Goal: Book appointment/travel/reservation

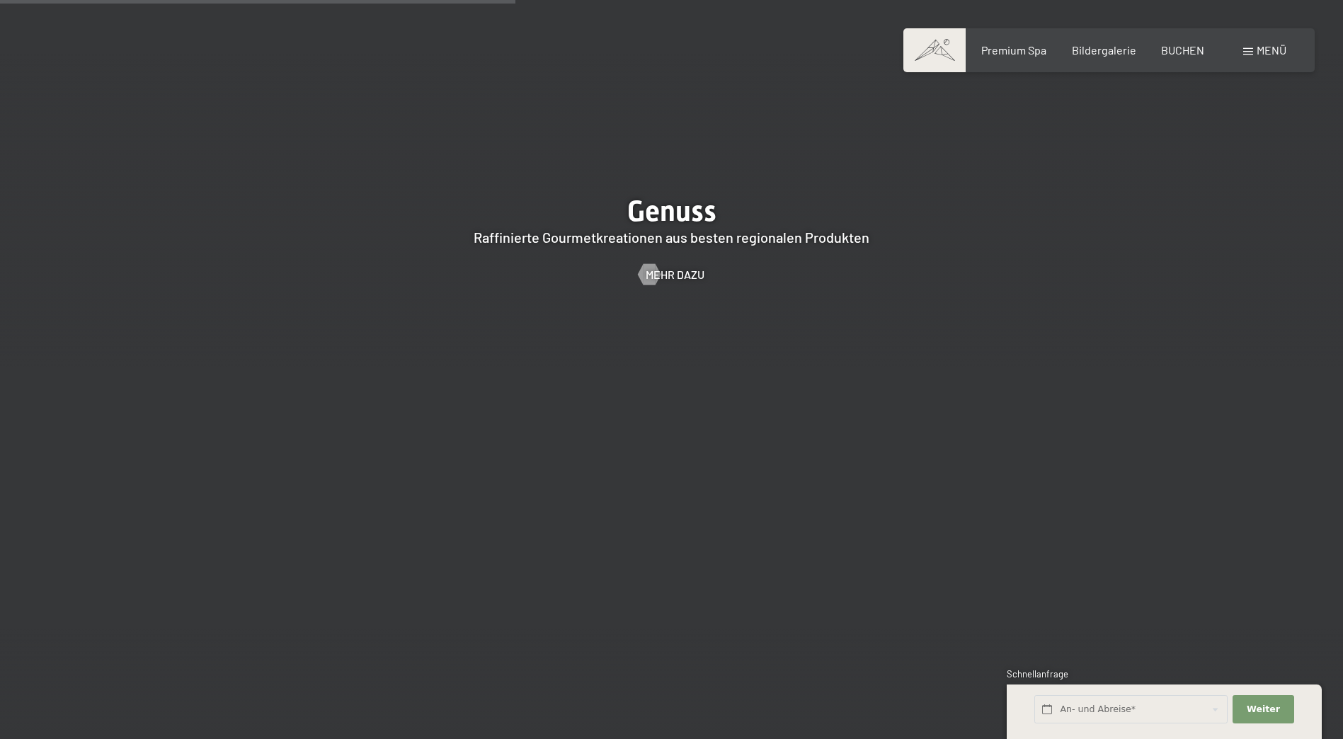
scroll to position [3044, 0]
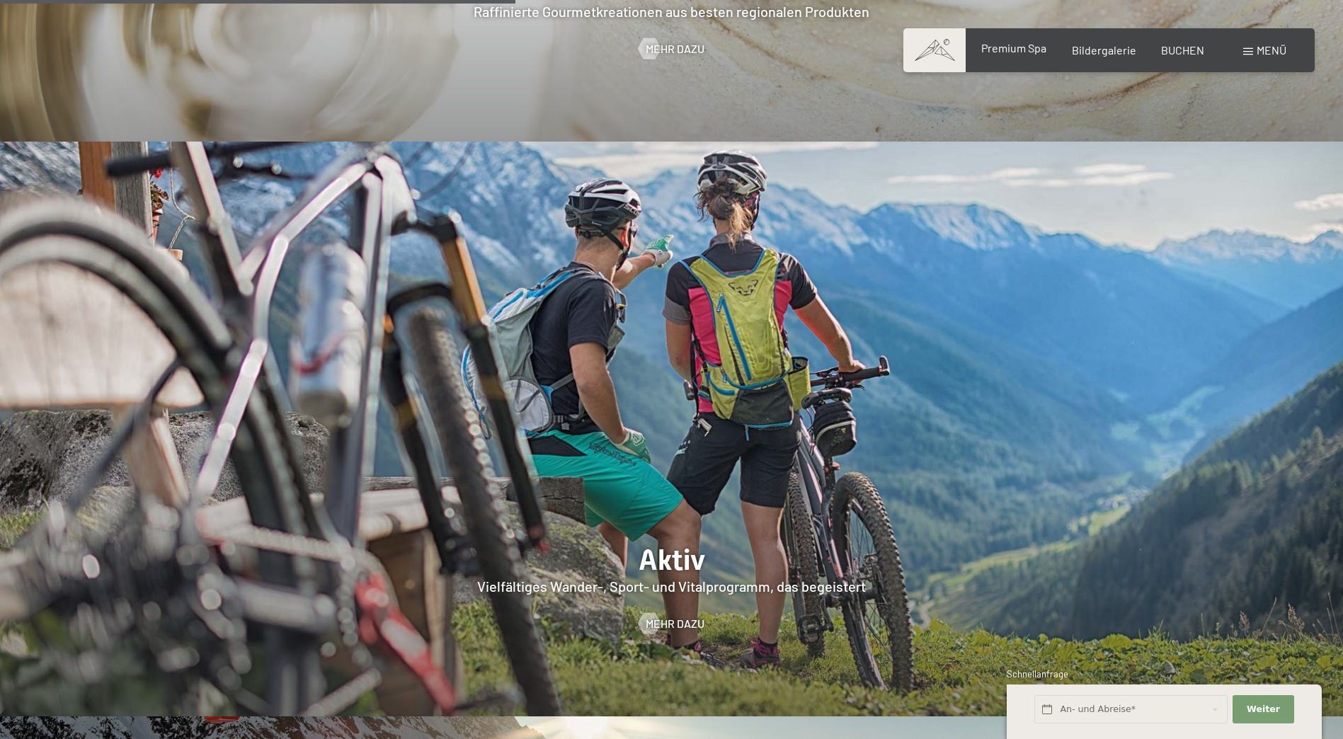
click at [1016, 52] on span "Premium Spa" at bounding box center [1013, 47] width 65 height 13
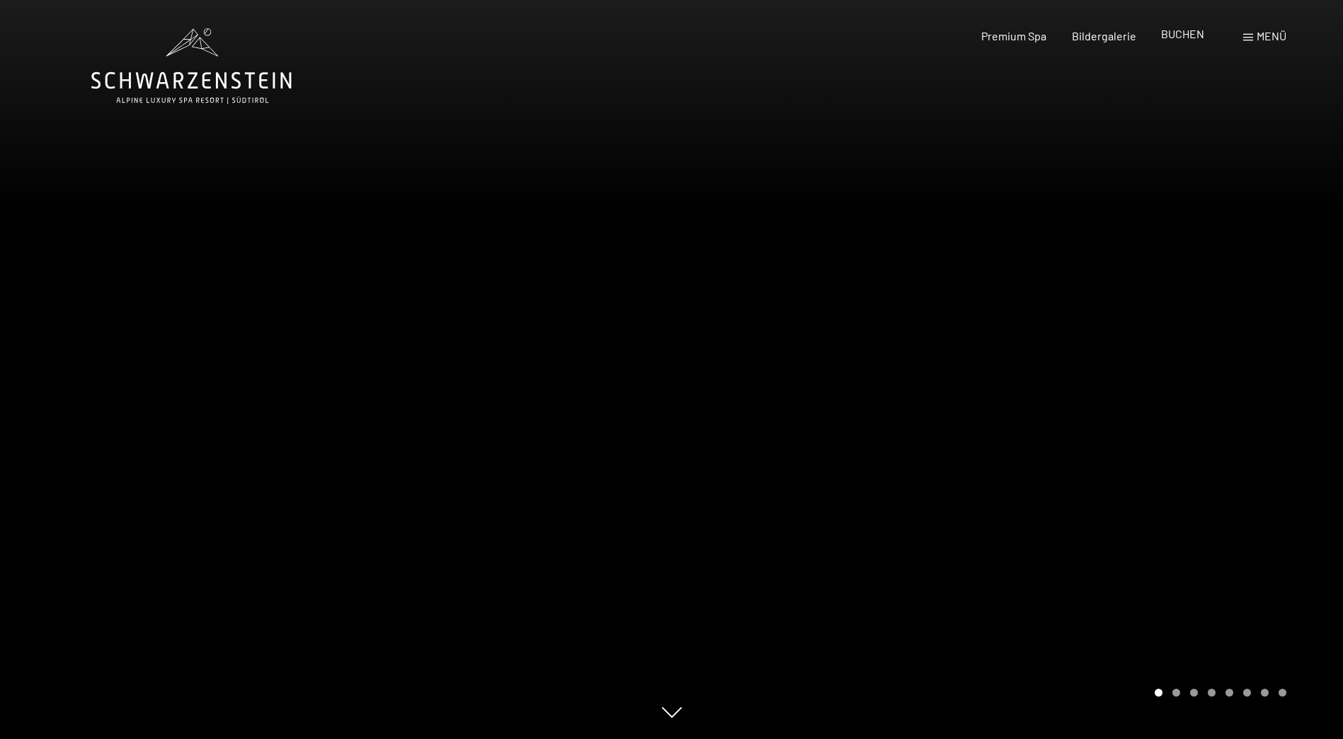
click at [1176, 35] on span "BUCHEN" at bounding box center [1182, 33] width 43 height 13
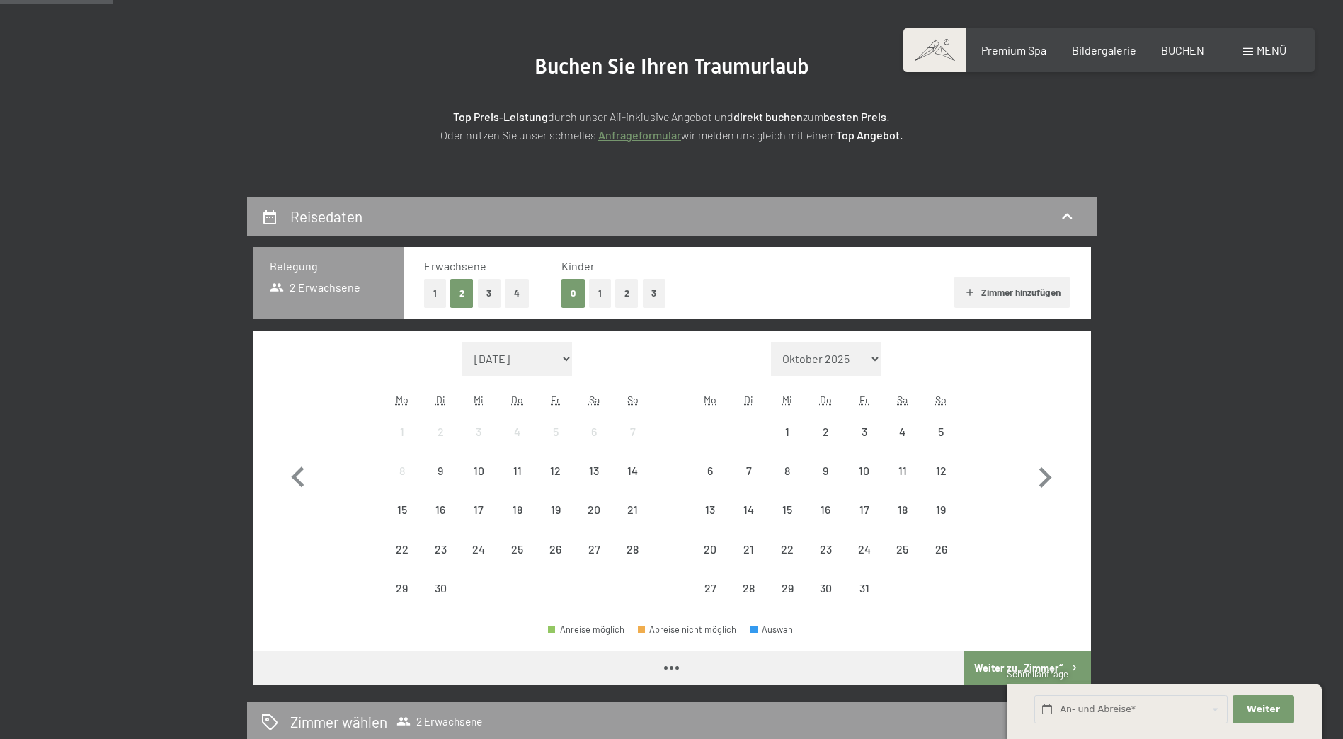
scroll to position [142, 0]
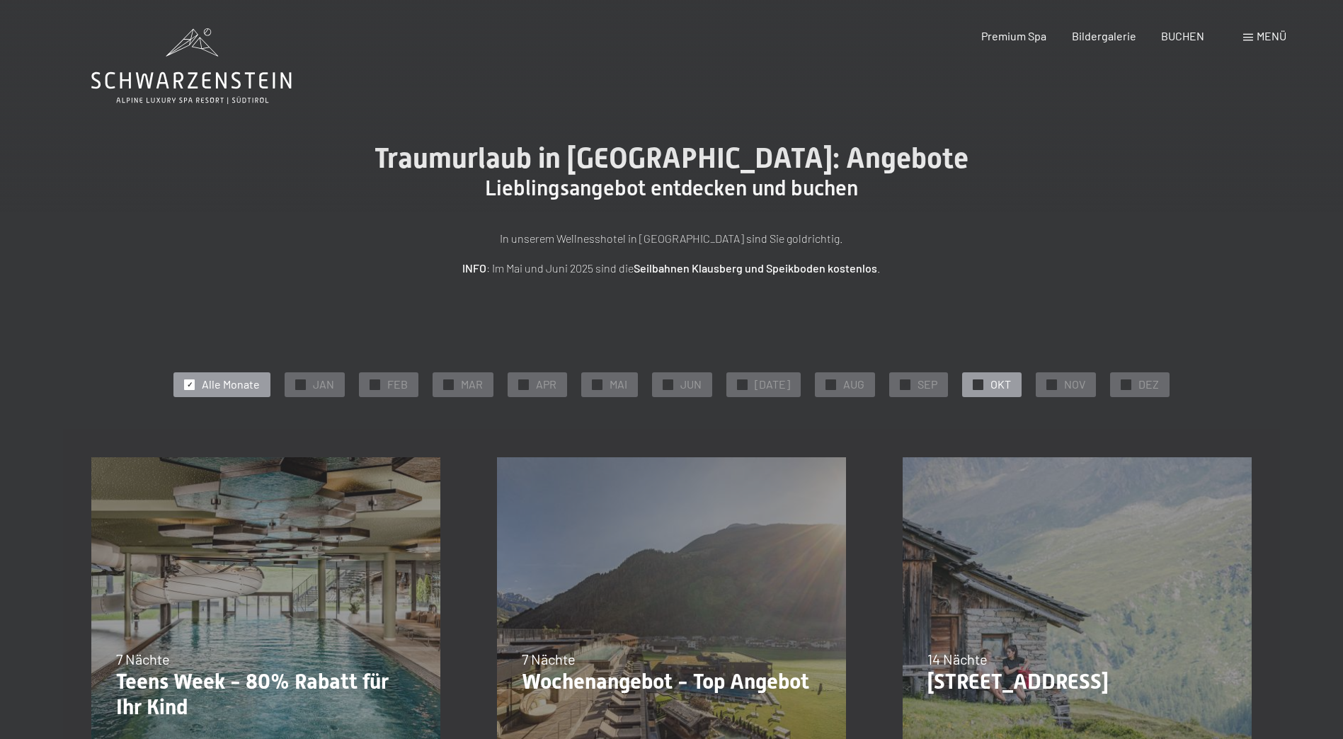
click at [997, 391] on span "OKT" at bounding box center [1000, 385] width 21 height 16
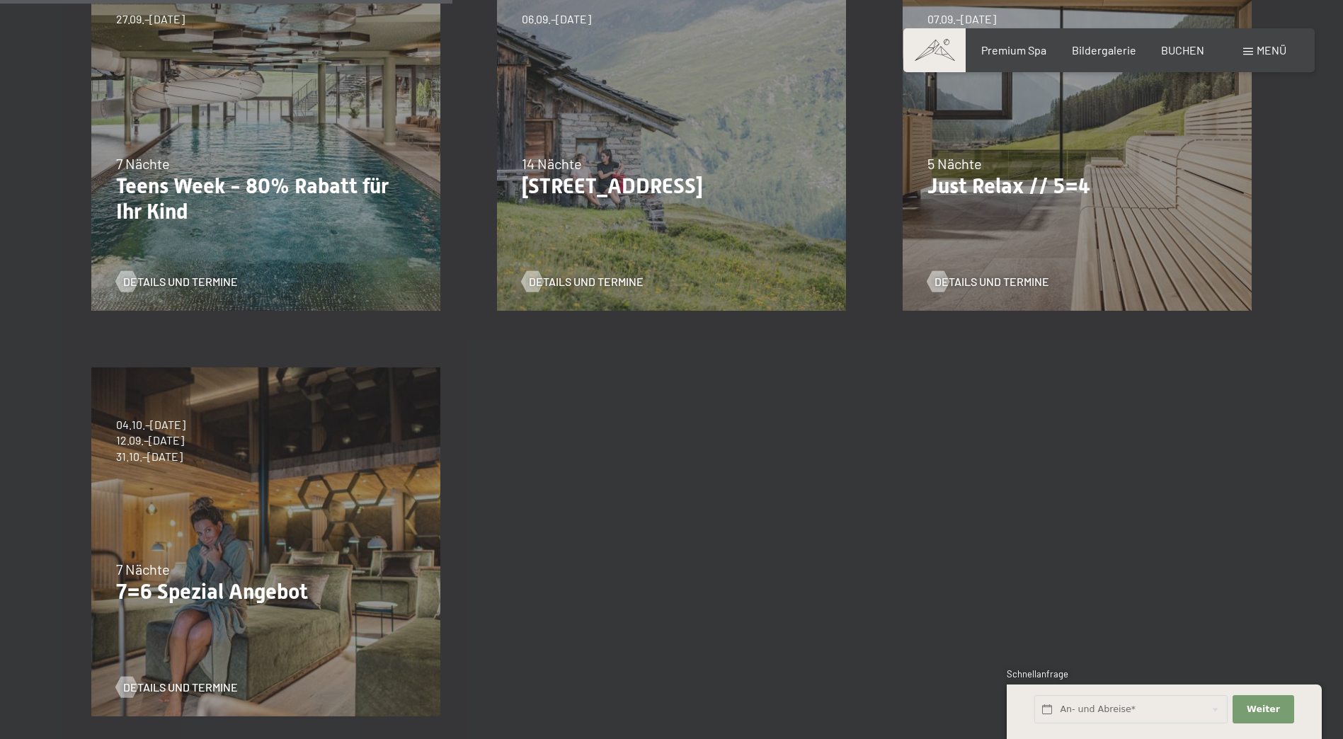
scroll to position [566, 0]
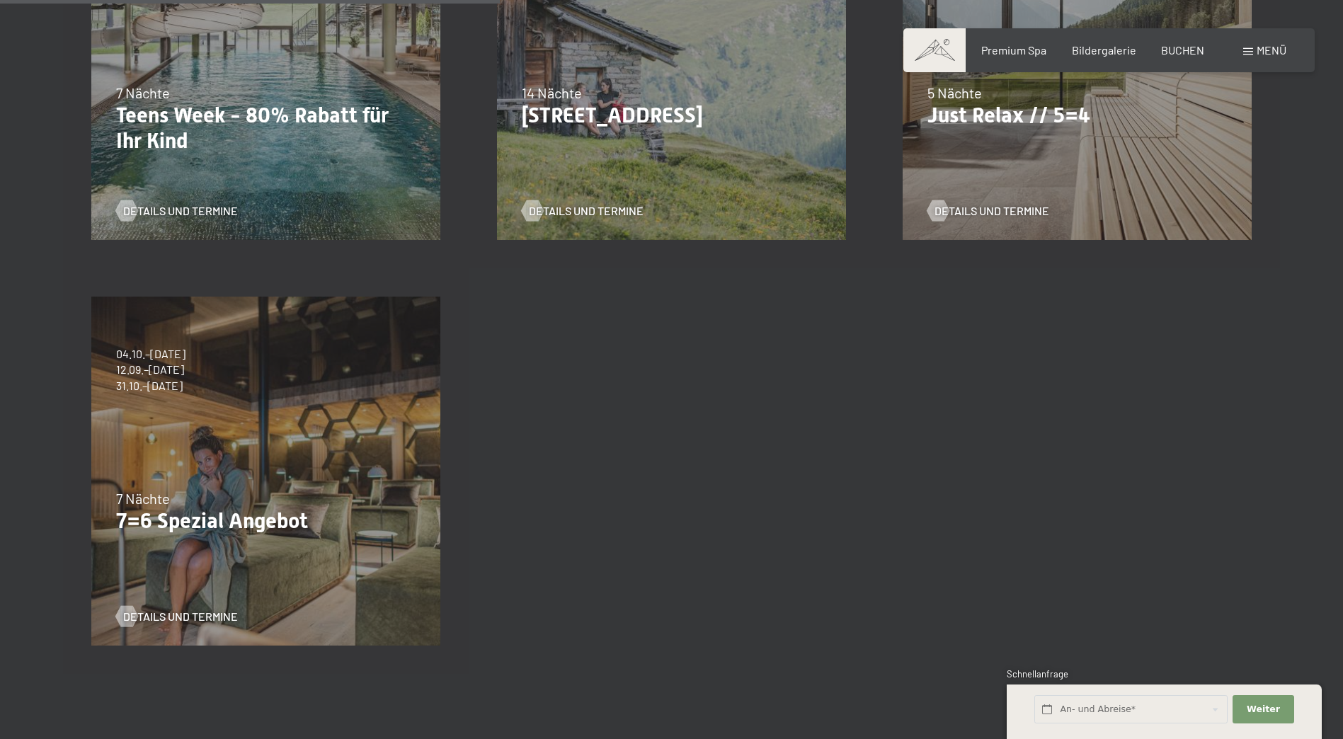
click at [210, 477] on div "04.10.–26.10.2025 01.11.–21.12.2025 10.01.–01.02.2026 07.03.–29.03.2026 16.05.–…" at bounding box center [266, 471] width 406 height 406
click at [188, 613] on span "Details und Termine" at bounding box center [194, 617] width 115 height 16
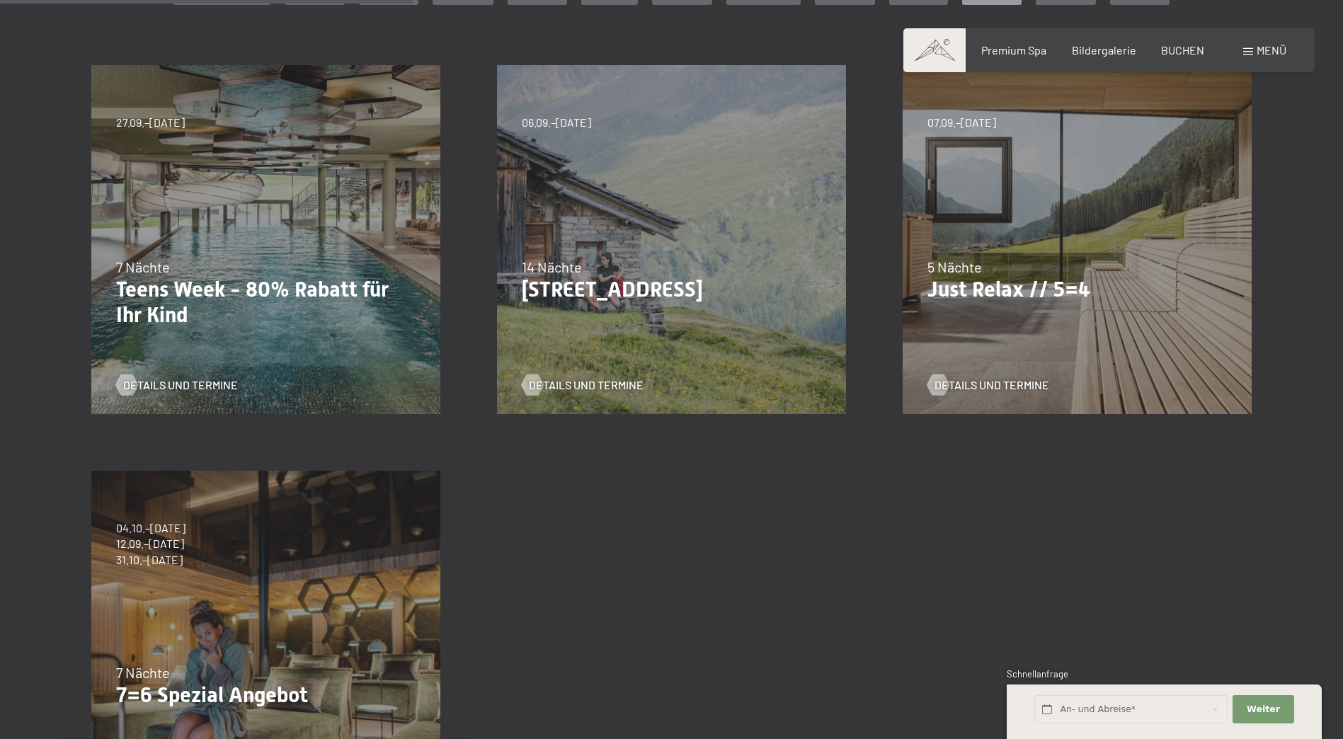
scroll to position [354, 0]
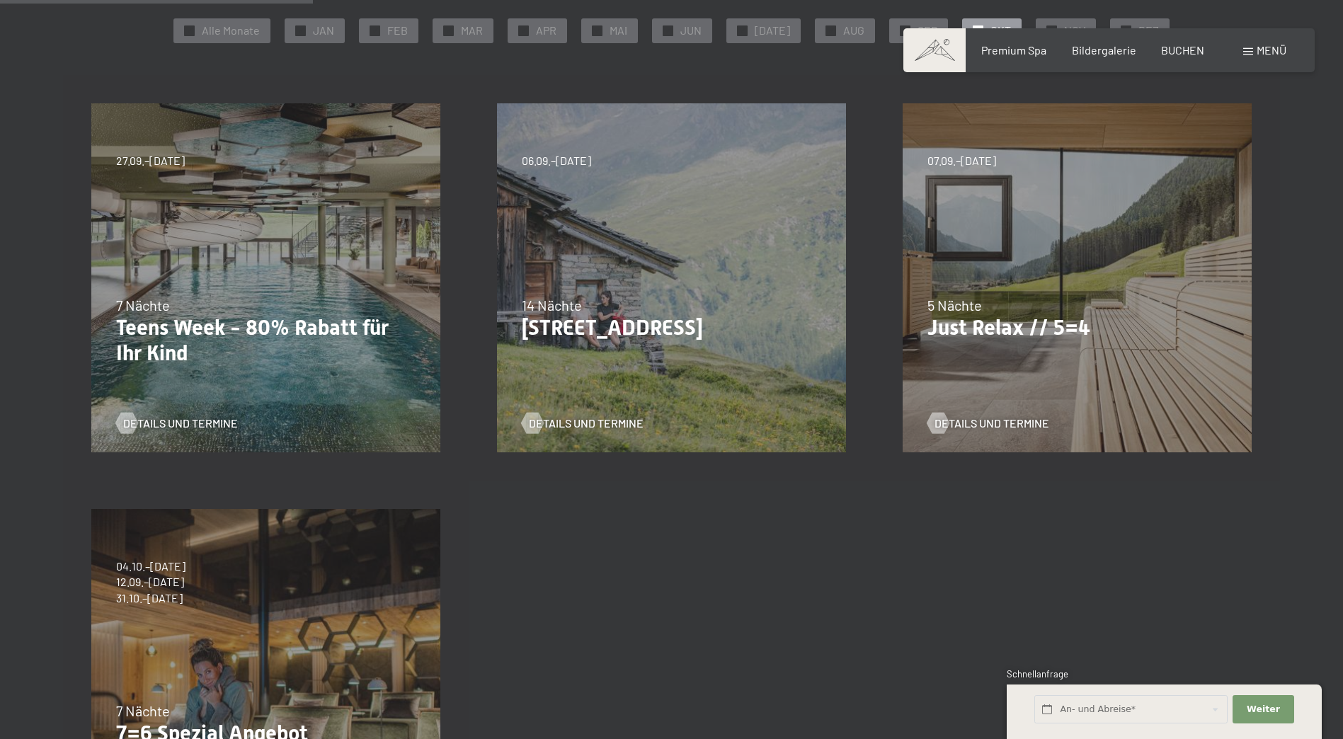
click at [1017, 348] on div "07.09.–03.10.2025 21.12.–26.12.2025 11.01.–23.01.2026 08.03.–27.03.2026 08.11.–…" at bounding box center [1077, 278] width 406 height 406
click at [992, 413] on div "Details und Termine" at bounding box center [1071, 412] width 289 height 37
click at [995, 429] on span "Details und Termine" at bounding box center [1006, 424] width 115 height 16
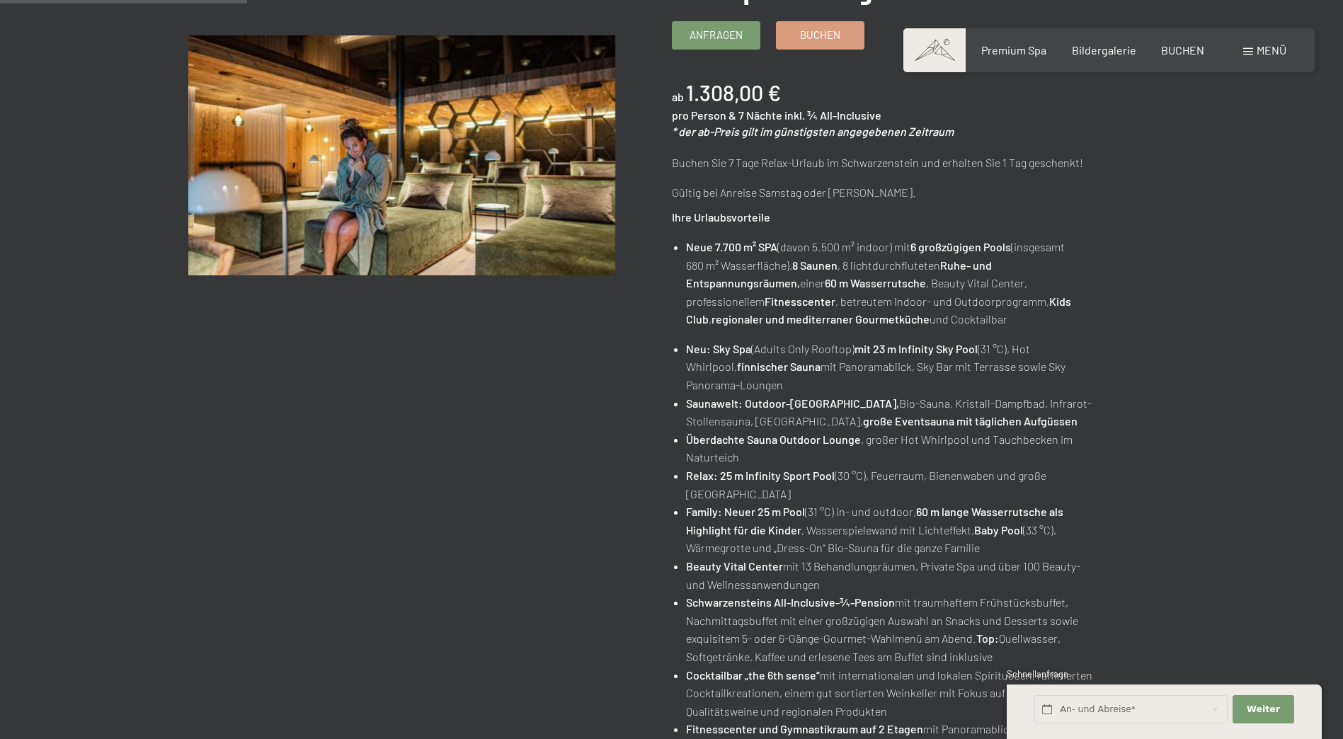
scroll to position [283, 0]
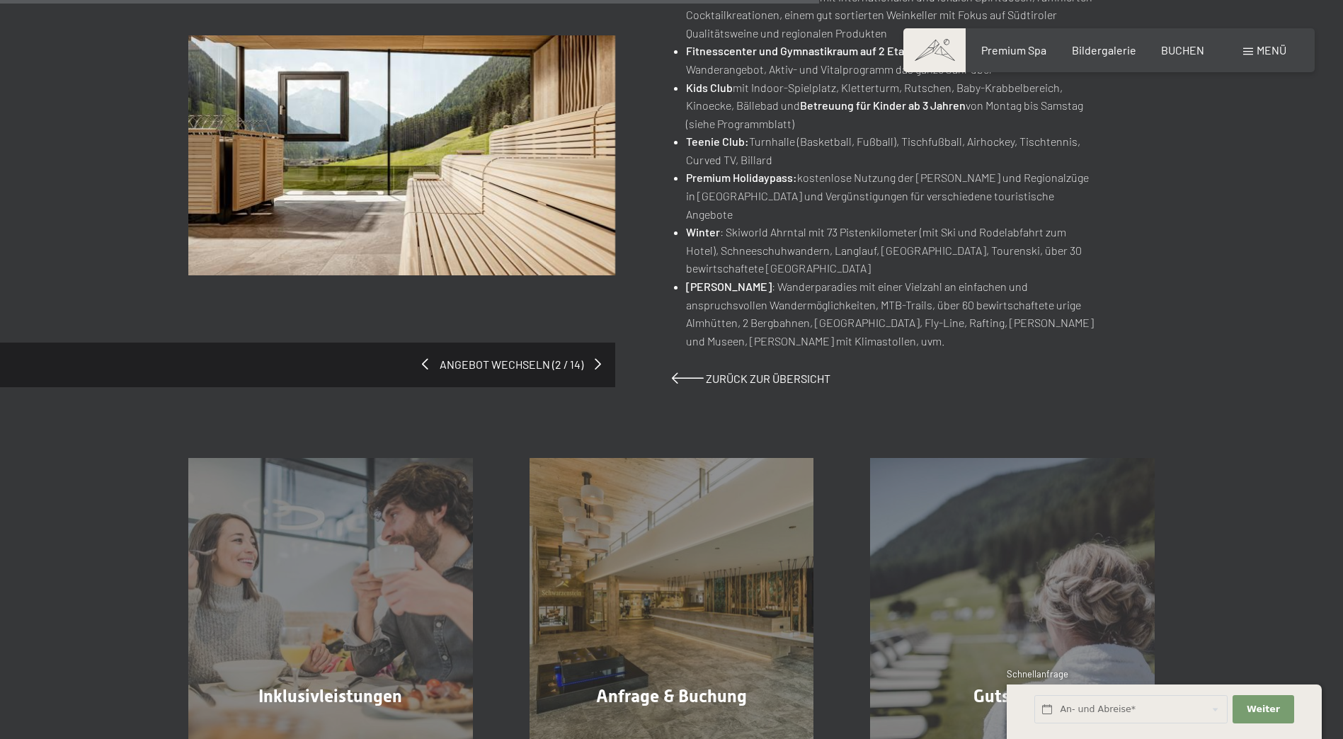
scroll to position [849, 0]
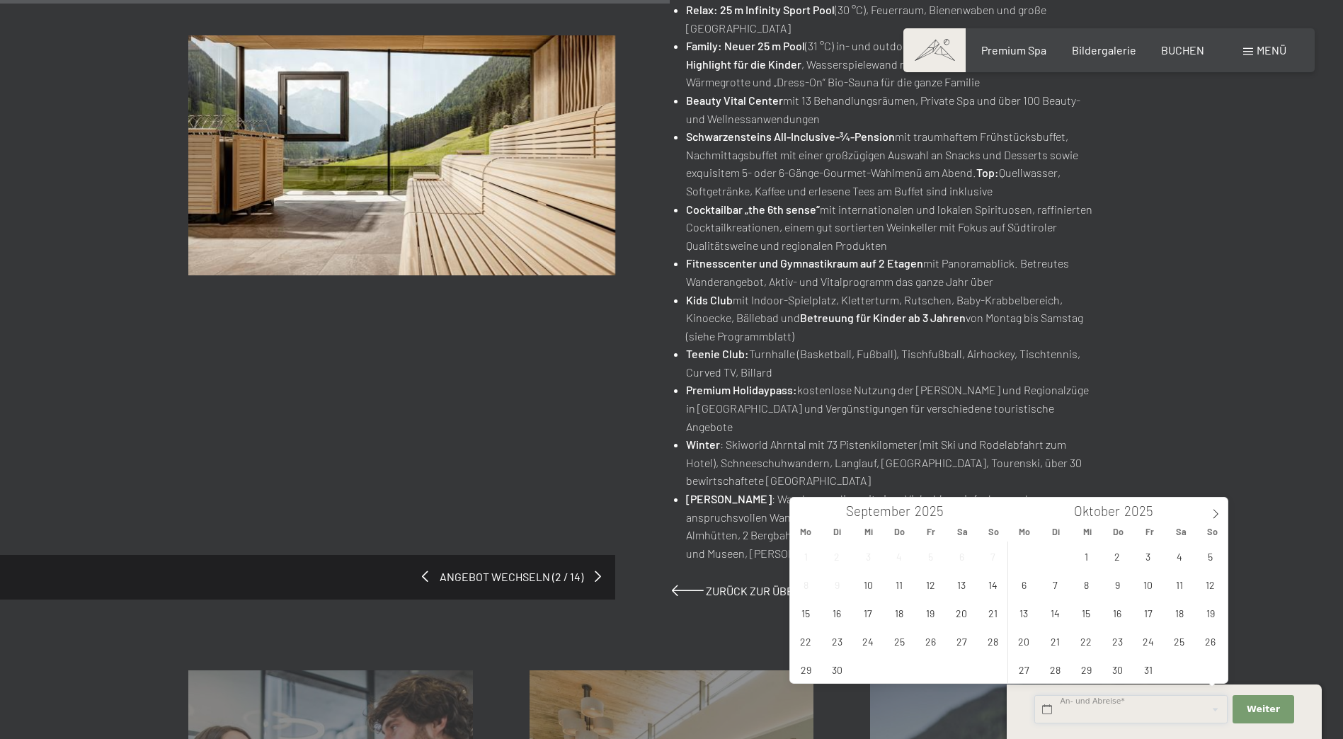
click at [1102, 716] on input "text" at bounding box center [1130, 709] width 193 height 29
click at [1174, 556] on span "4" at bounding box center [1179, 556] width 28 height 28
click at [1077, 582] on span "8" at bounding box center [1086, 585] width 28 height 28
type input "[DATE] - Mi. [DATE]"
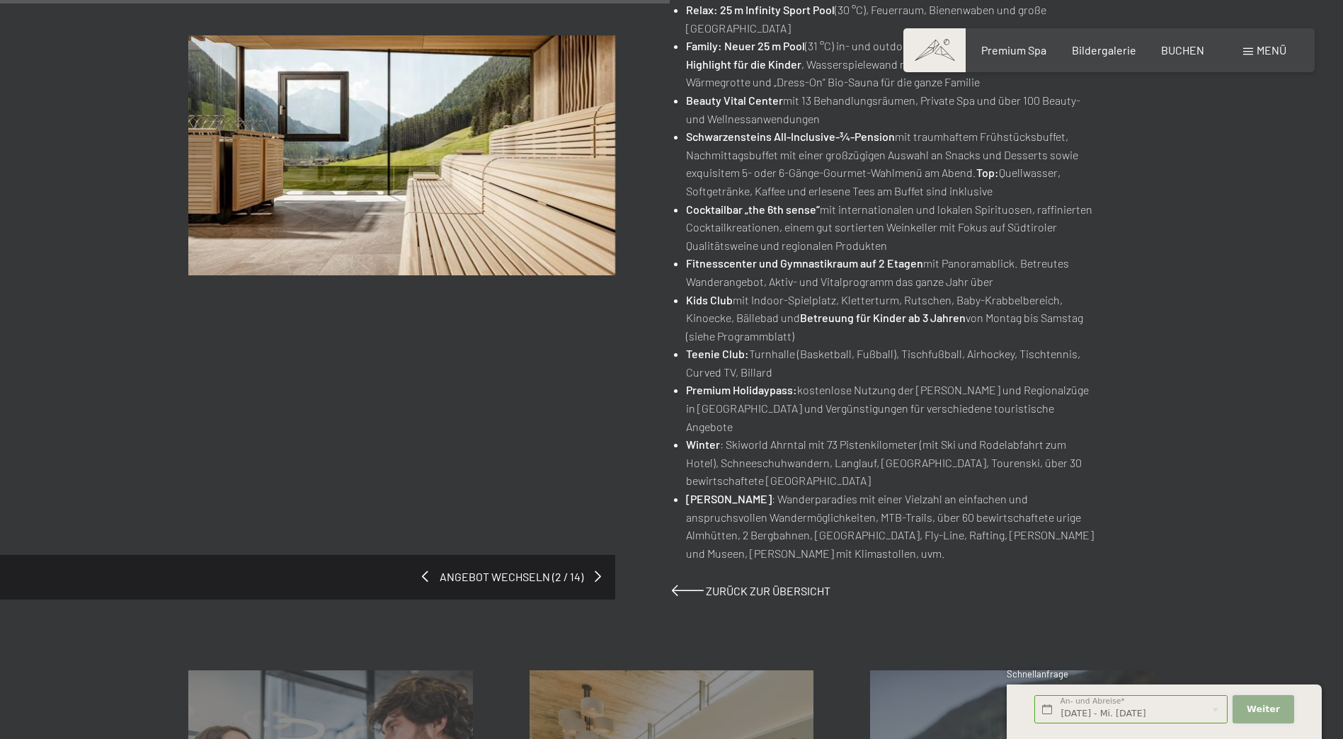
click at [1257, 704] on span "Weiter" at bounding box center [1263, 709] width 33 height 13
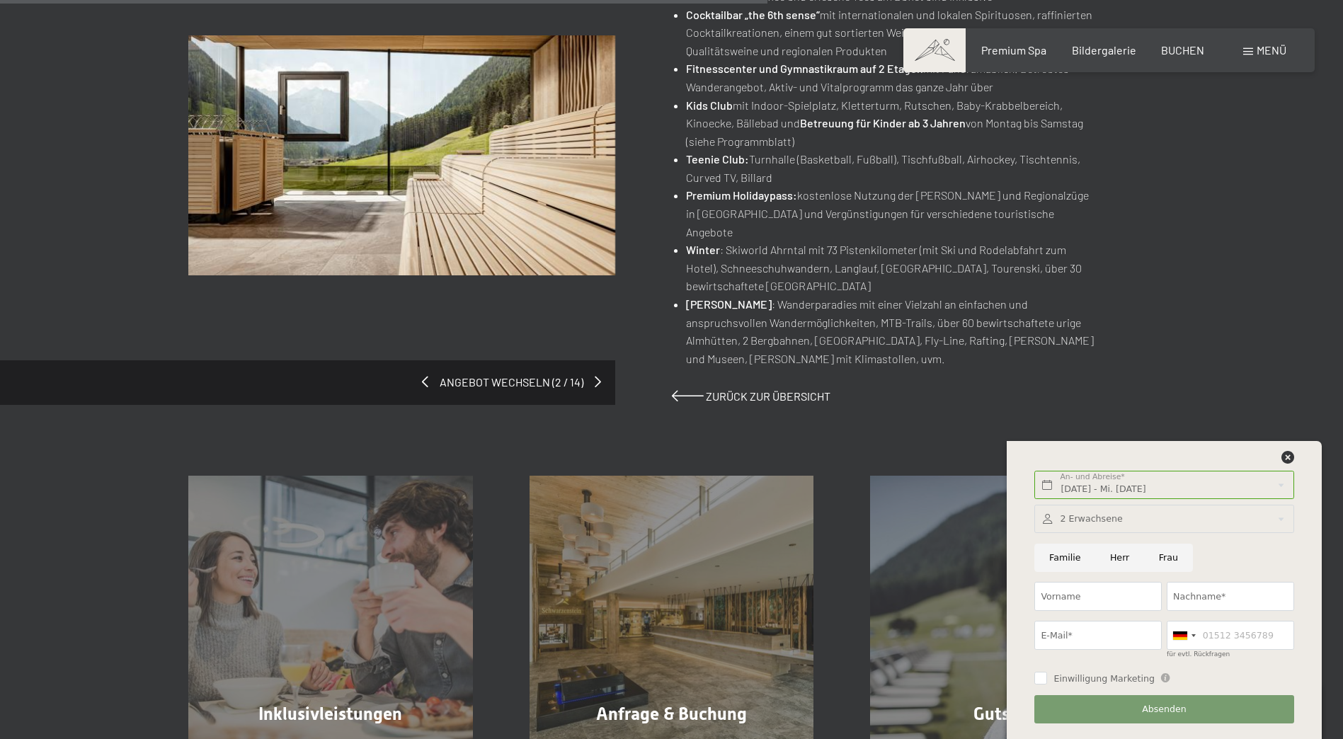
scroll to position [1062, 0]
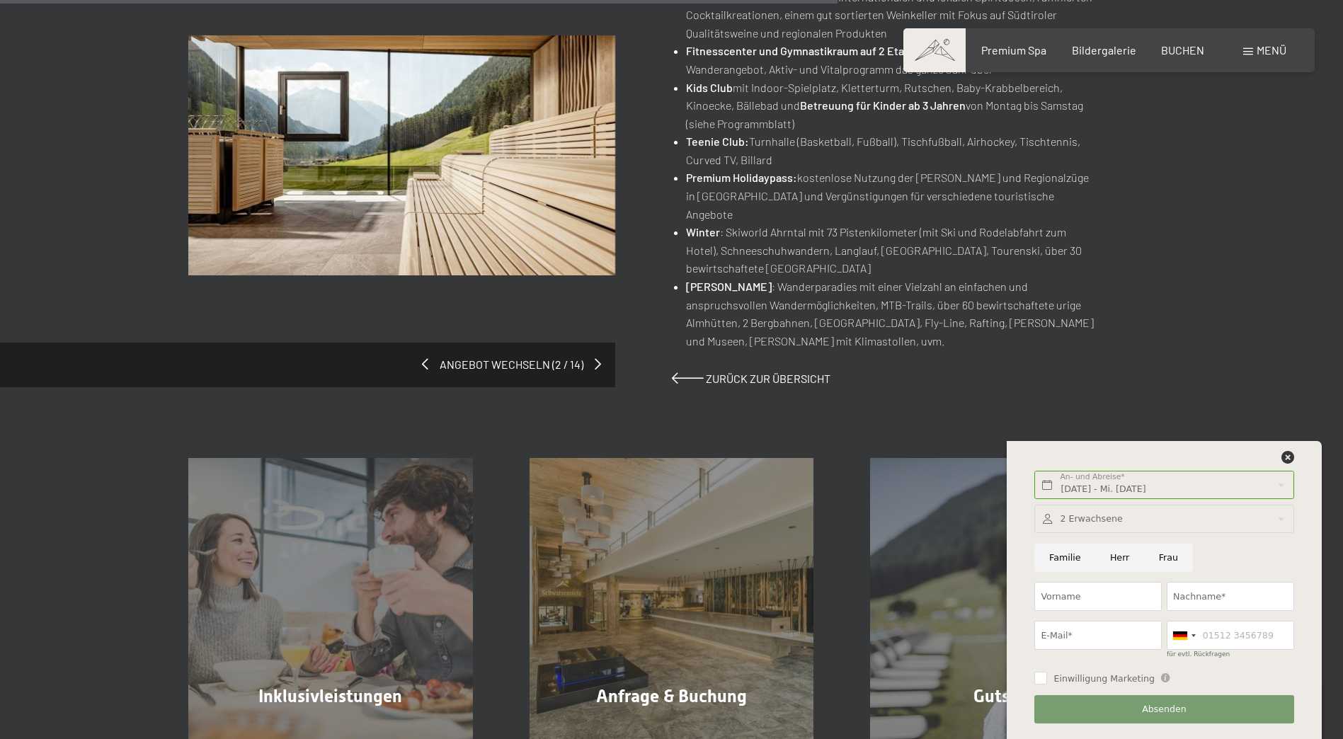
click at [1287, 453] on icon at bounding box center [1287, 457] width 13 height 13
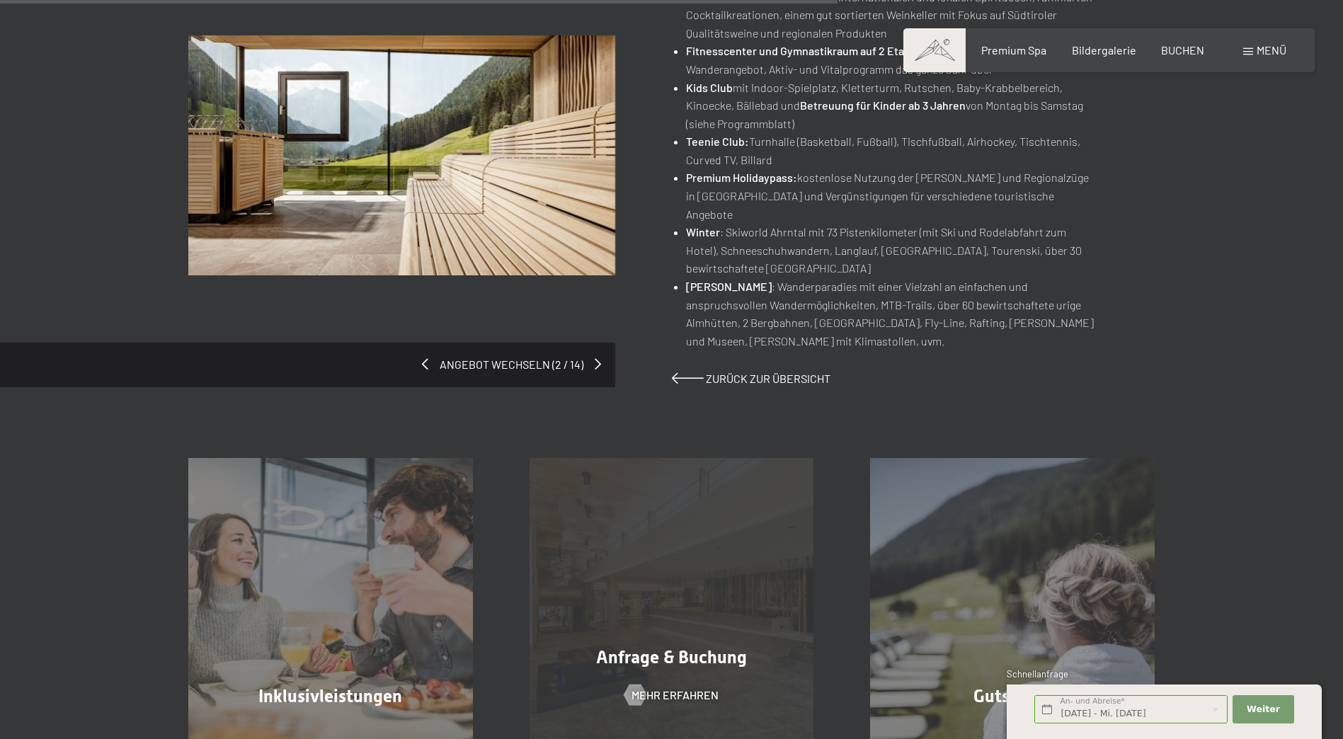
click at [677, 595] on div "Anfrage & Buchung Mehr erfahren" at bounding box center [671, 600] width 341 height 285
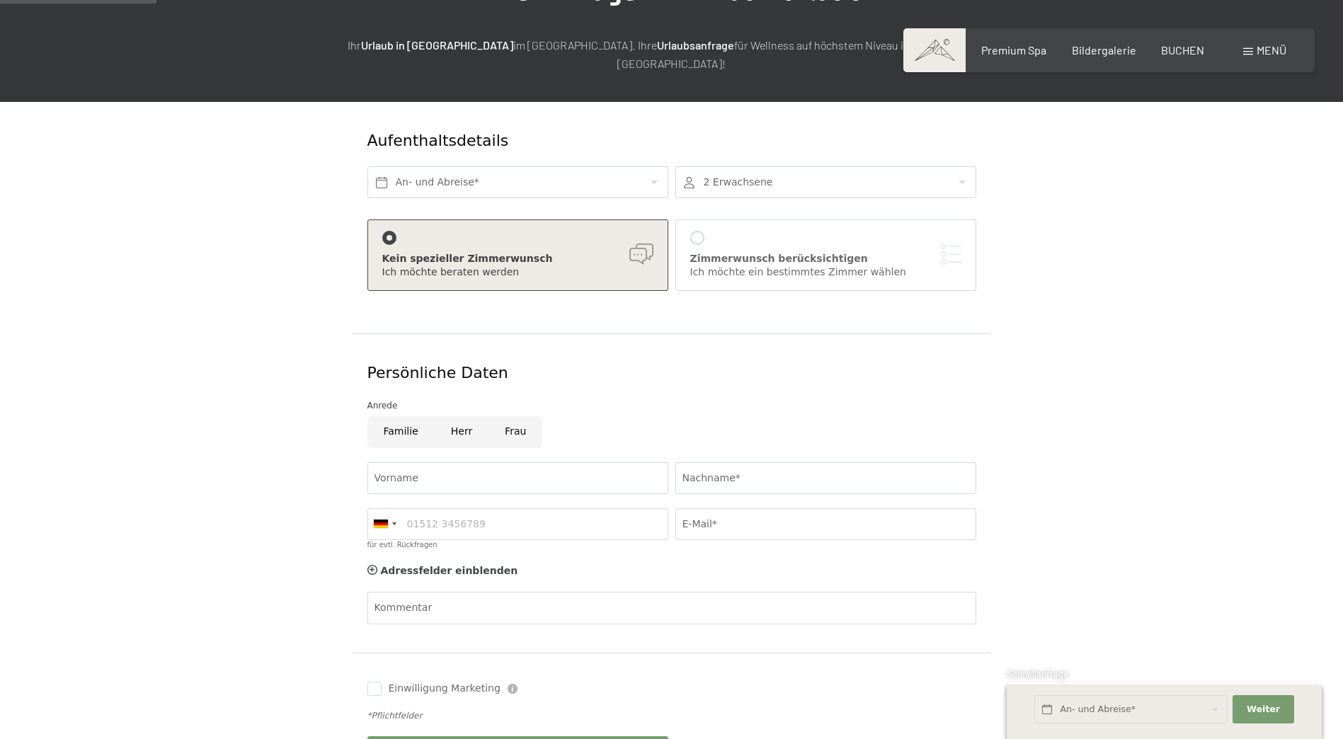
scroll to position [142, 0]
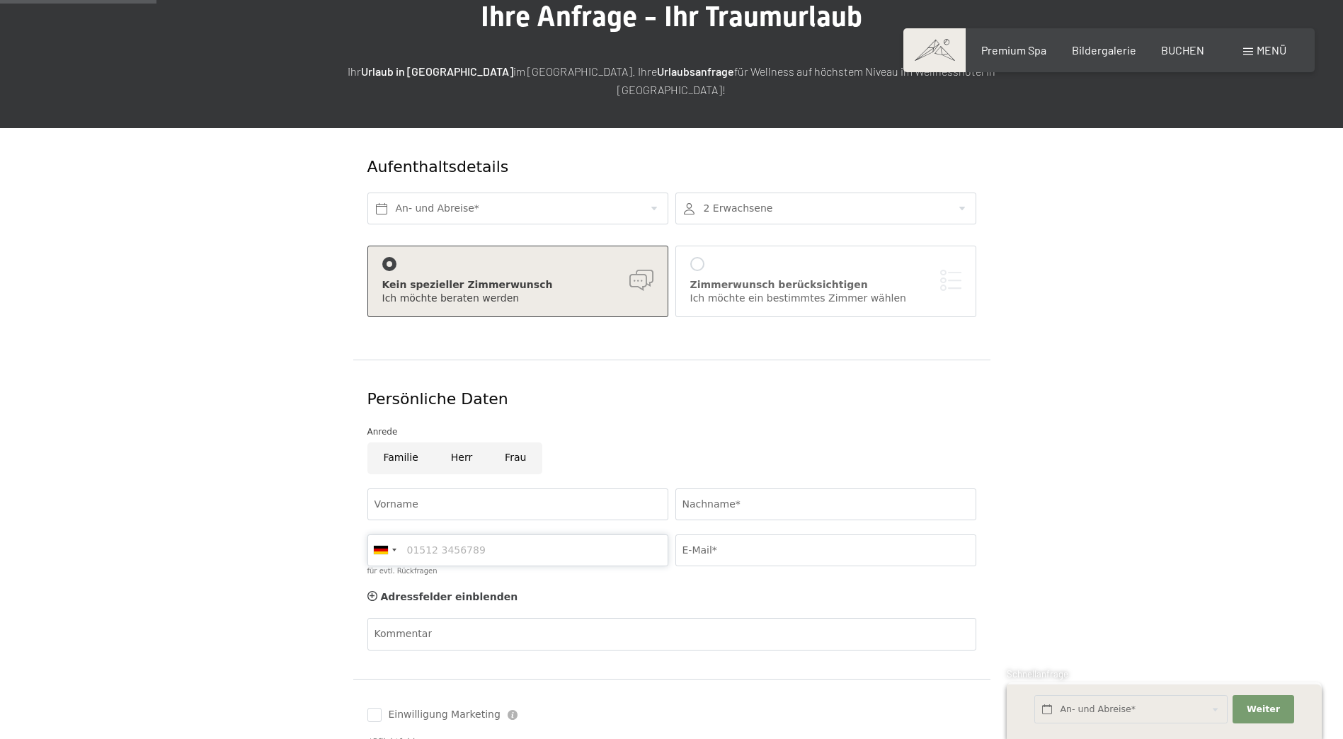
click at [488, 534] on input "für evtl. Rückfragen" at bounding box center [517, 550] width 301 height 32
click at [680, 556] on div "E-Mail*" at bounding box center [826, 555] width 308 height 56
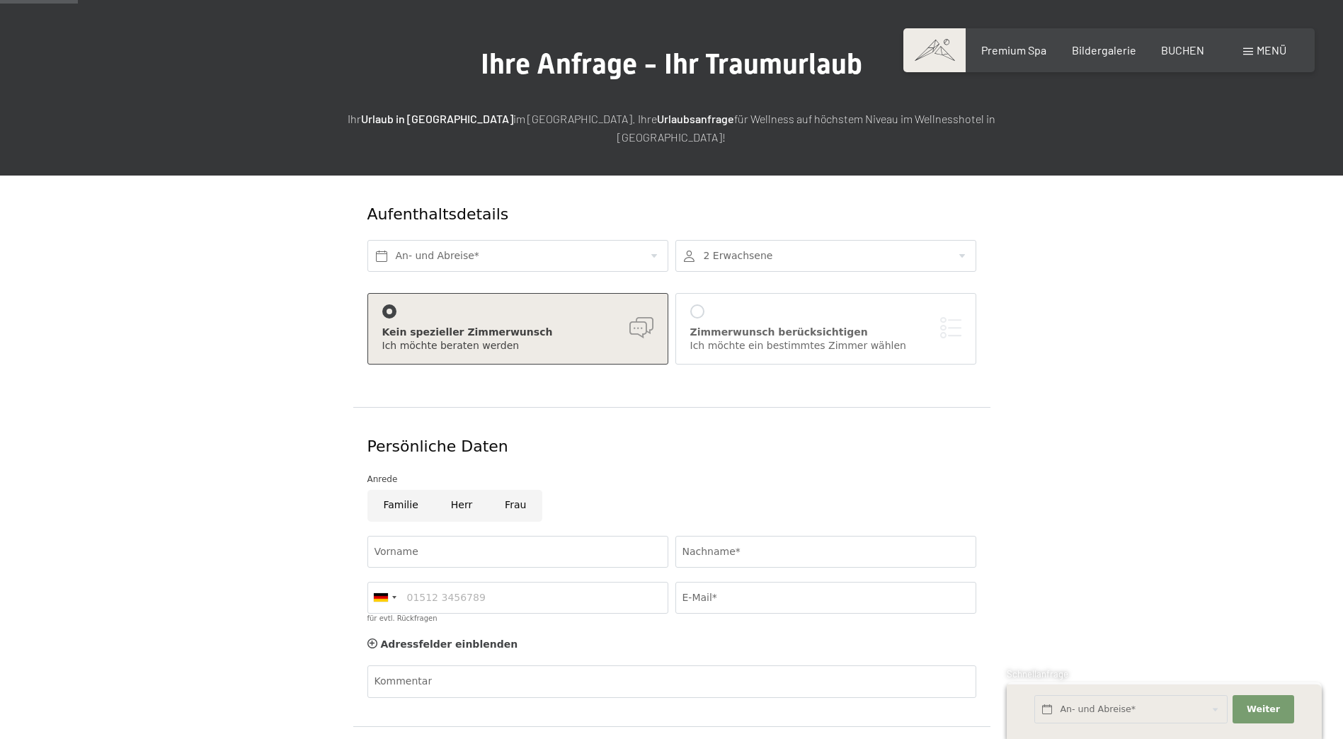
scroll to position [71, 0]
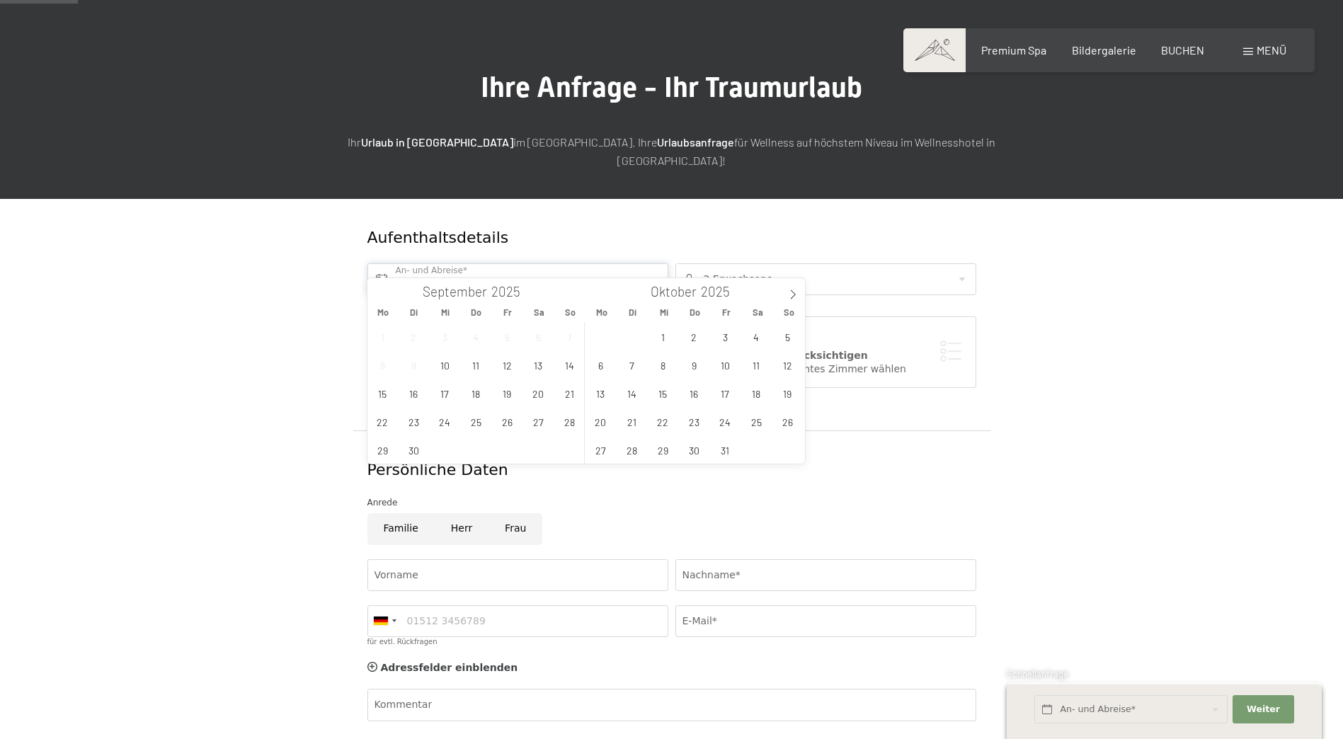
click at [516, 263] on input "text" at bounding box center [517, 279] width 301 height 32
click at [755, 340] on span "4" at bounding box center [757, 337] width 28 height 28
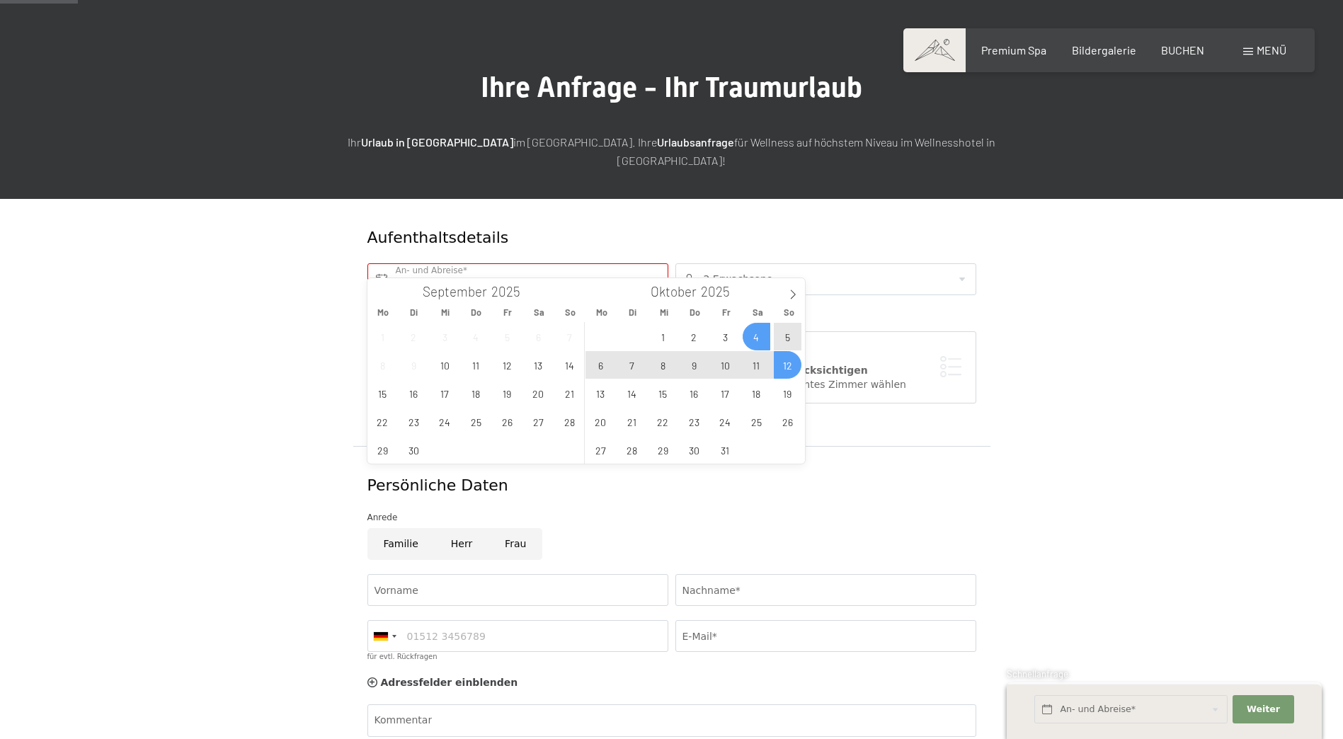
click at [790, 368] on span "12" at bounding box center [788, 365] width 28 height 28
type input "Sa. 04.10.2025 - So. 12.10.2025"
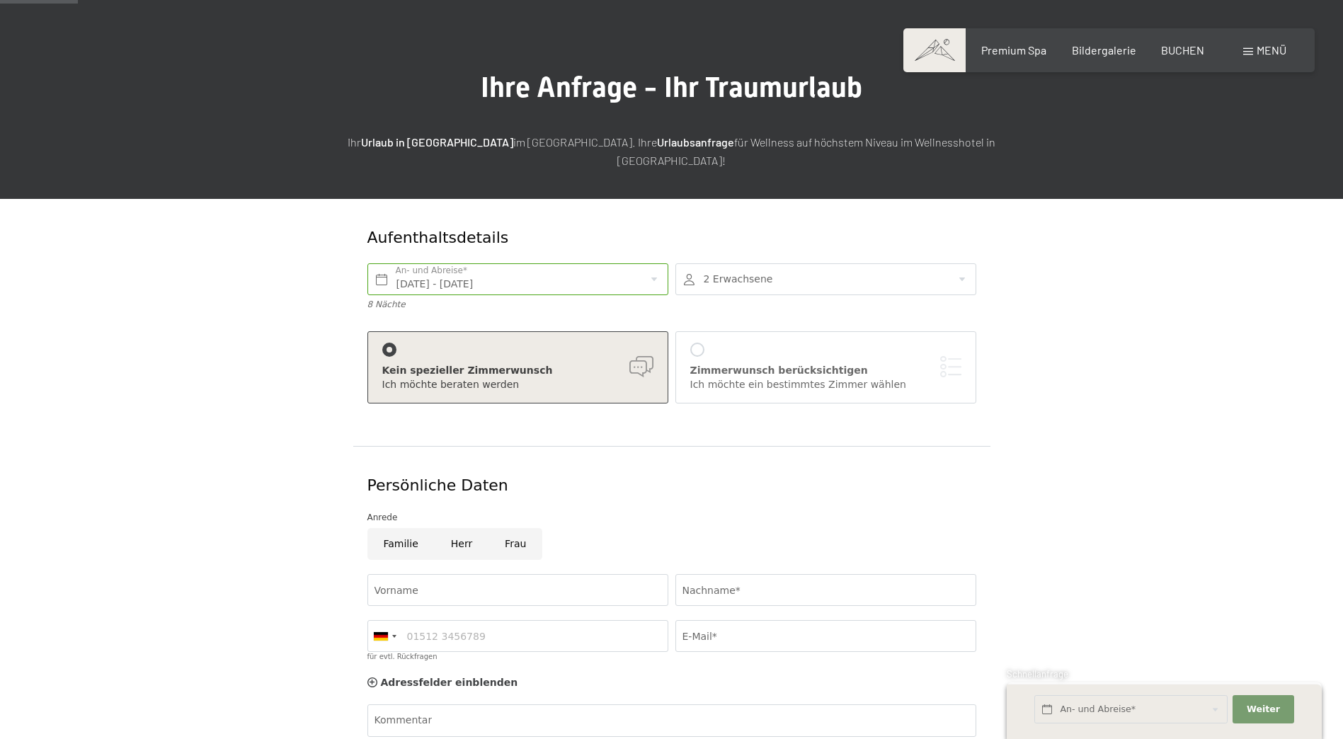
click at [738, 268] on div at bounding box center [825, 279] width 301 height 32
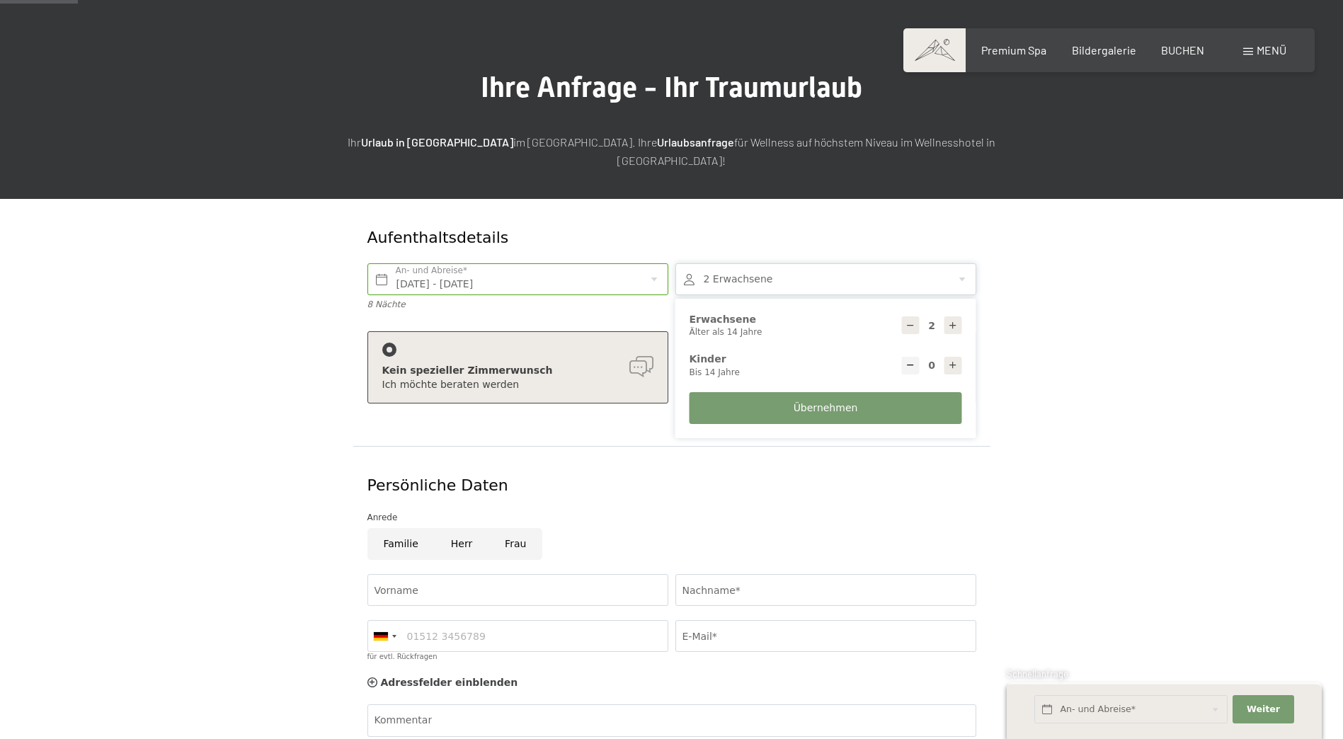
click at [949, 360] on icon at bounding box center [953, 365] width 10 height 10
type input "1"
select select
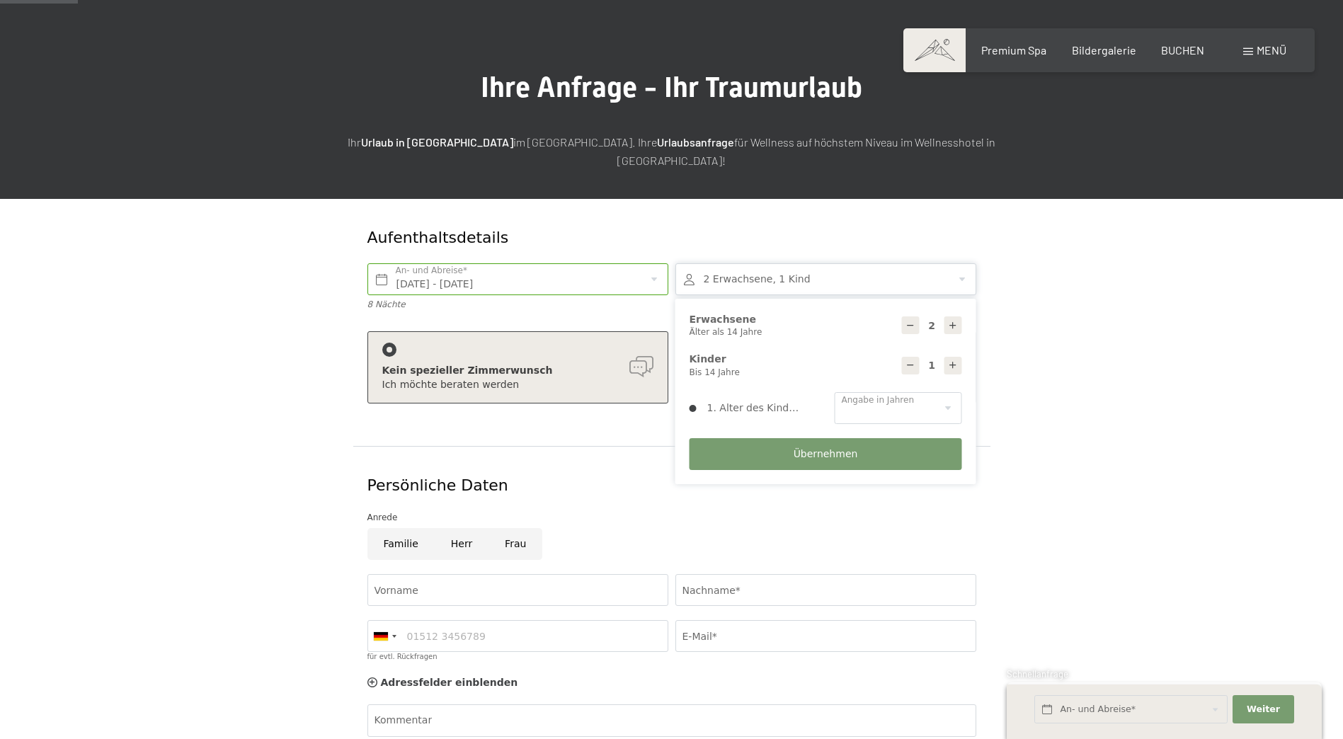
click at [952, 360] on icon at bounding box center [953, 365] width 10 height 10
type input "2"
select select
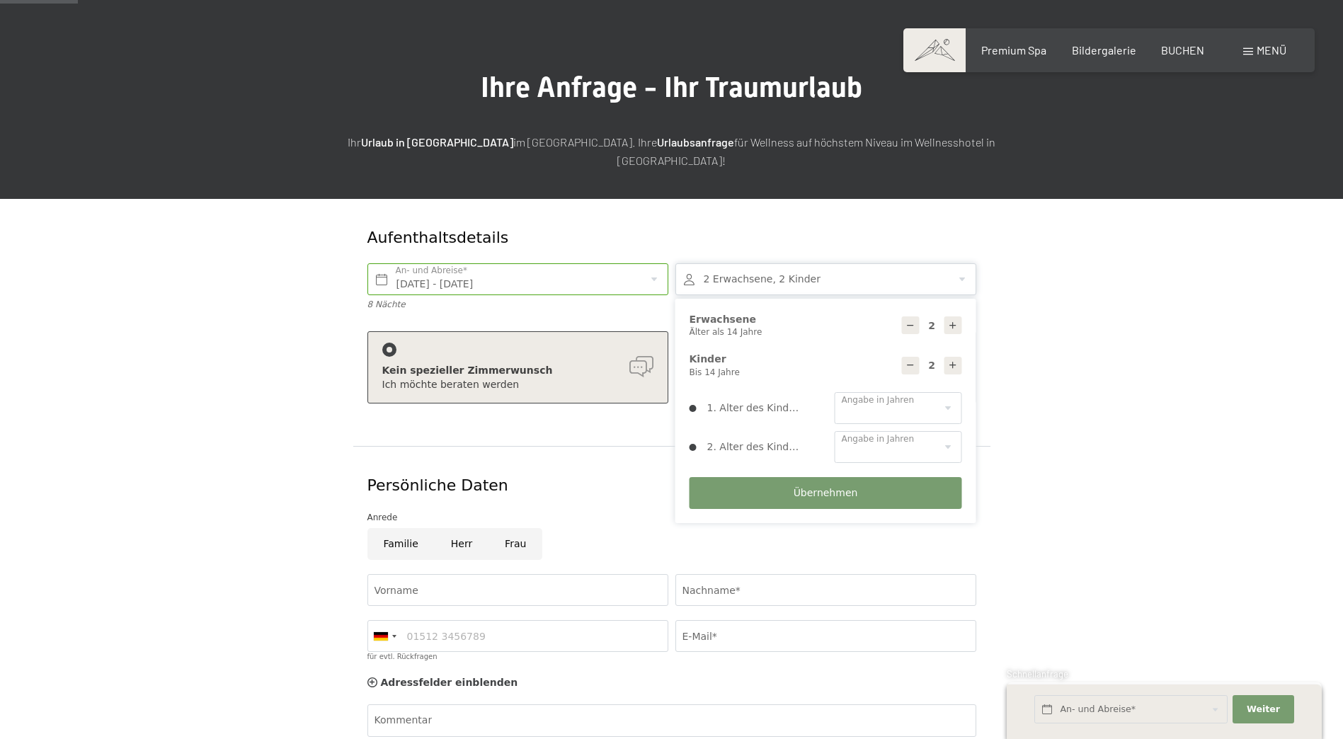
click at [952, 360] on icon at bounding box center [953, 365] width 10 height 10
type input "3"
select select
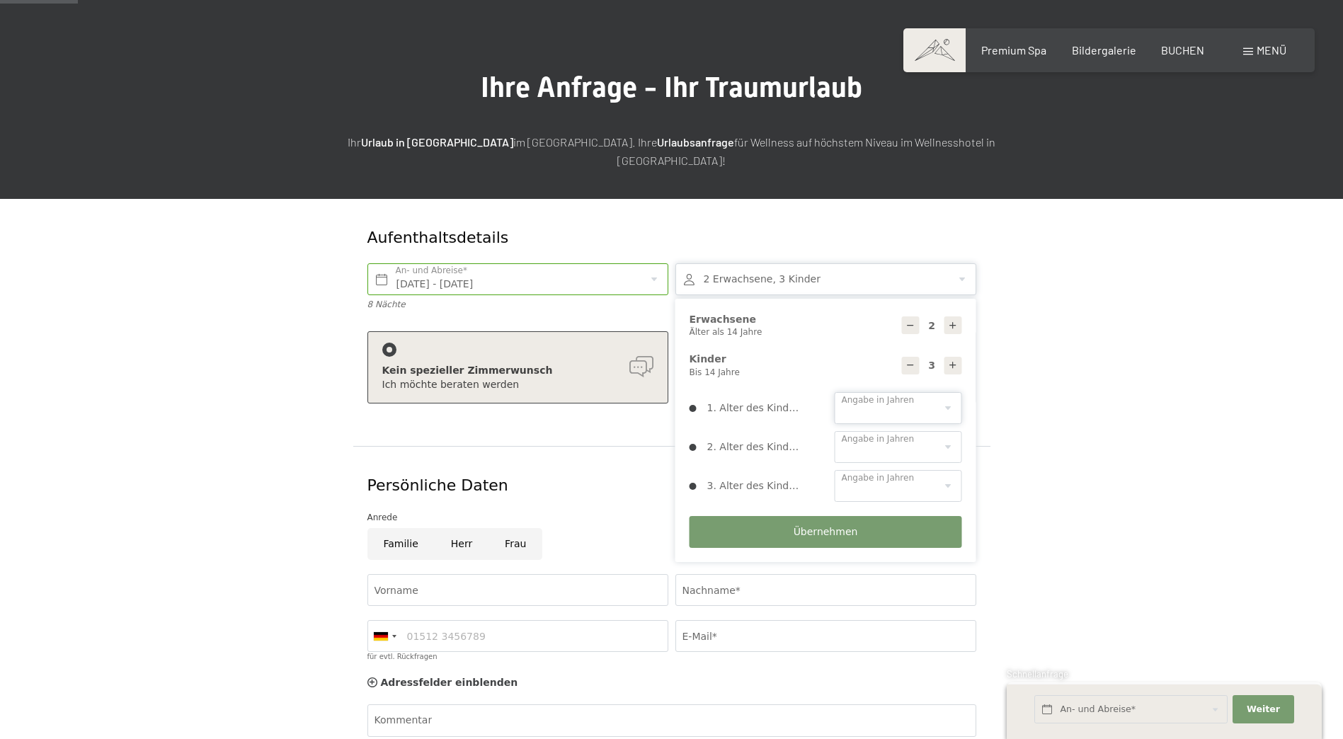
click at [927, 392] on select "0 1 2 3 4 5 6 7 8 9 10 11 12 13 14" at bounding box center [898, 408] width 127 height 32
click at [835, 392] on select "0 1 2 3 4 5 6 7 8 9 10 11 12 13 14" at bounding box center [898, 408] width 127 height 32
click at [883, 395] on select "0 1 2 3 4 5 6 7 8 9 10 11 12 13 14" at bounding box center [898, 408] width 127 height 32
select select "2"
click at [835, 392] on select "0 1 2 3 4 5 6 7 8 9 10 11 12 13 14" at bounding box center [898, 408] width 127 height 32
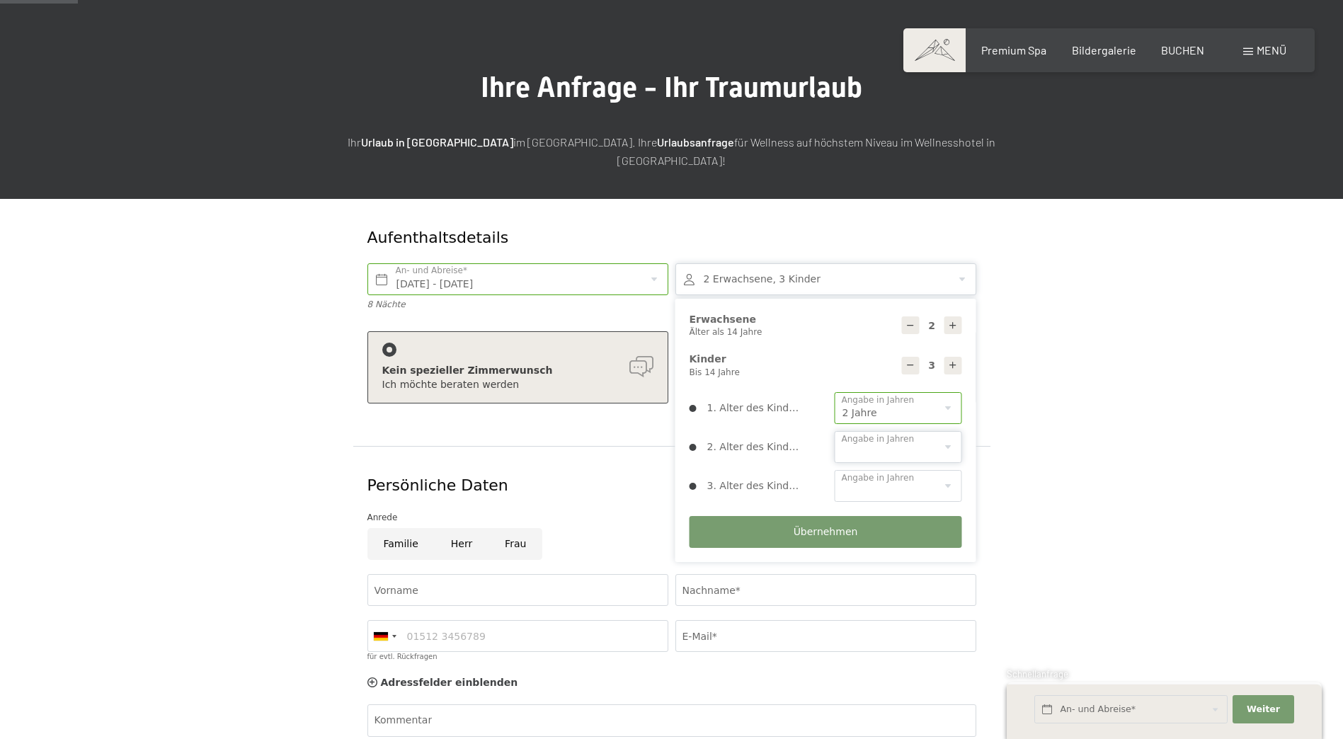
click at [874, 435] on select "0 1 2 3 4 5 6 7 8 9 10 11 12 13 14" at bounding box center [898, 447] width 127 height 32
select select "7"
click at [835, 431] on select "0 1 2 3 4 5 6 7 8 9 10 11 12 13 14" at bounding box center [898, 447] width 127 height 32
click at [869, 470] on select "0 1 2 3 4 5 6 7 8 9 10 11 12 13 14" at bounding box center [898, 486] width 127 height 32
select select "9"
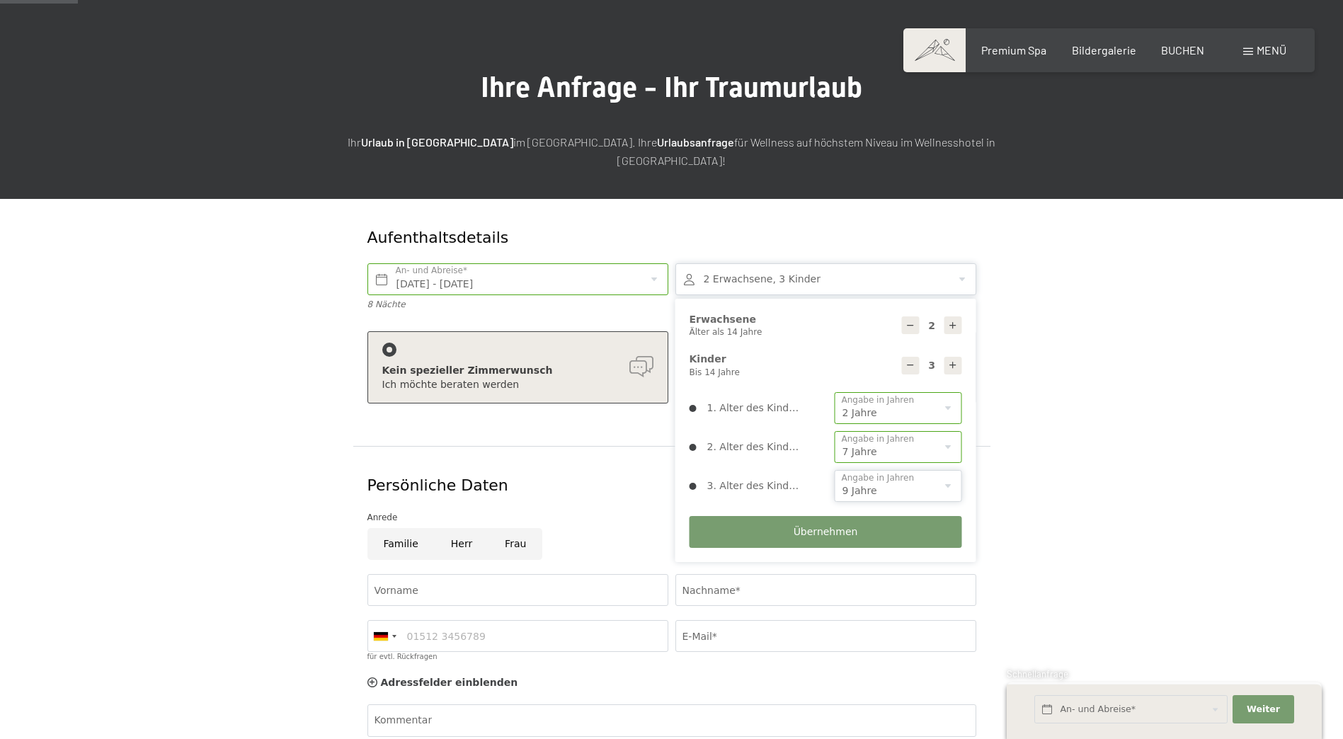
click at [835, 470] on select "0 1 2 3 4 5 6 7 8 9 10 11 12 13 14" at bounding box center [898, 486] width 127 height 32
click at [1161, 432] on div "Aufenthaltsdetails Sa. 04.10.2025 - So. 12.10.2025 An- und Abreise* 8 Nächte 2 …" at bounding box center [671, 554] width 1072 height 710
